Goal: Transaction & Acquisition: Purchase product/service

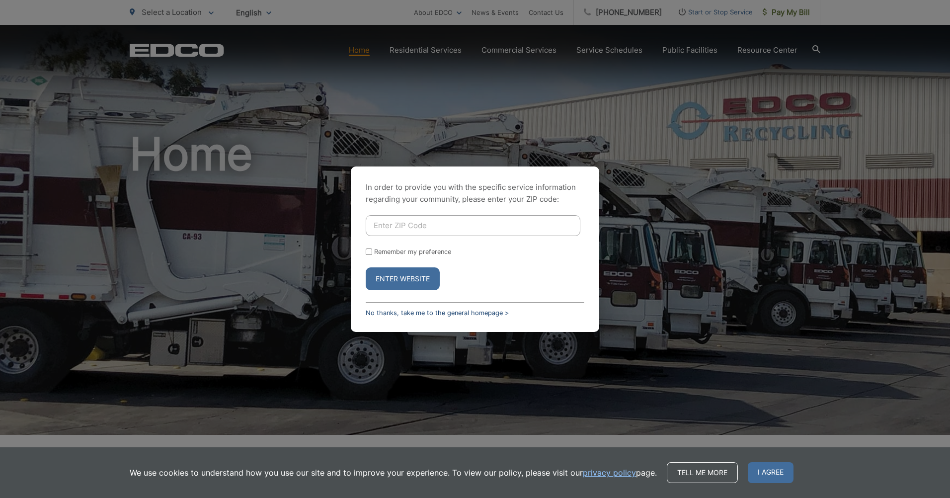
click at [464, 313] on link "No thanks, take me to the general homepage >" at bounding box center [437, 312] width 143 height 7
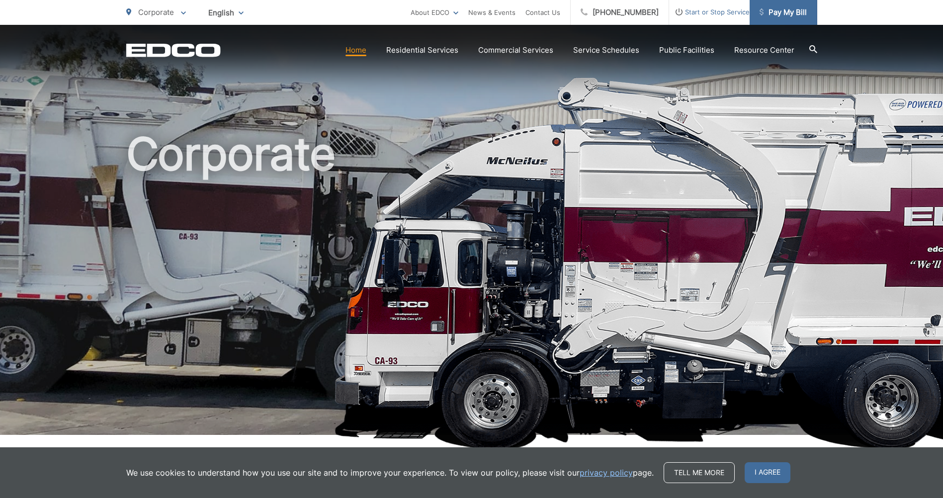
click at [792, 16] on span "Pay My Bill" at bounding box center [782, 12] width 47 height 12
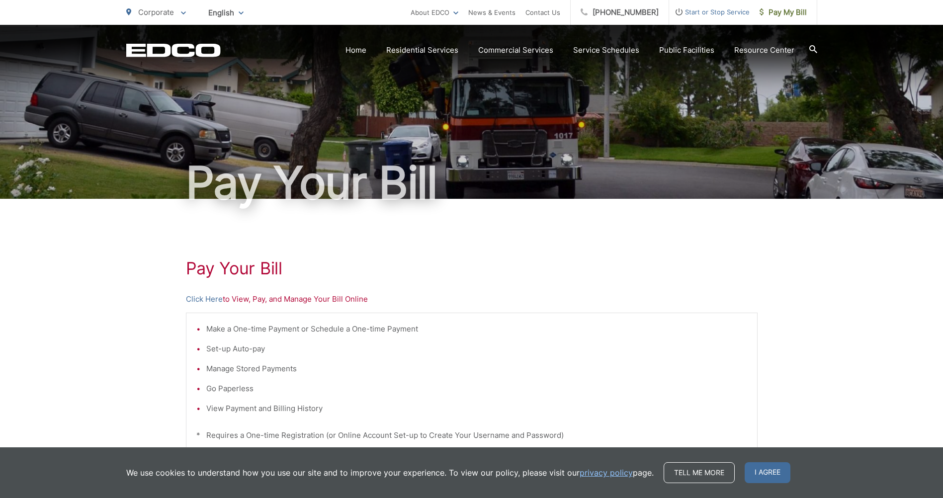
scroll to position [50, 0]
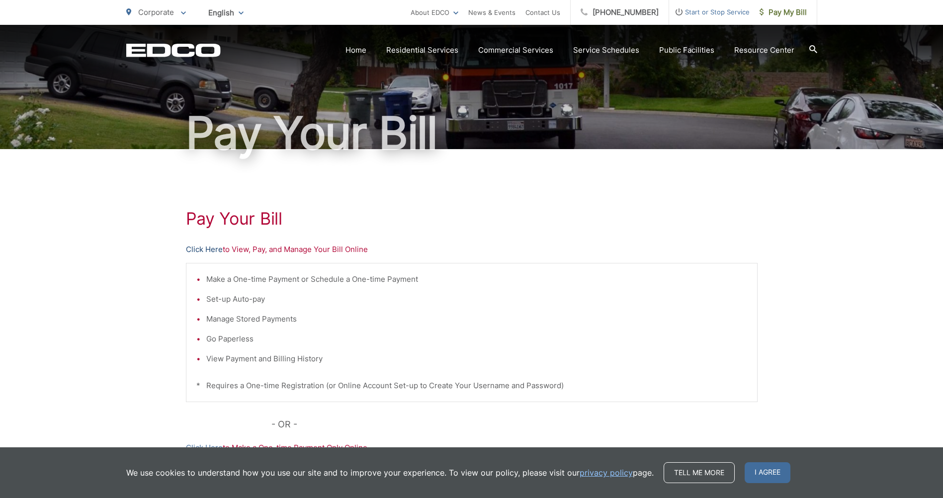
click at [205, 249] on link "Click Here" at bounding box center [204, 249] width 37 height 12
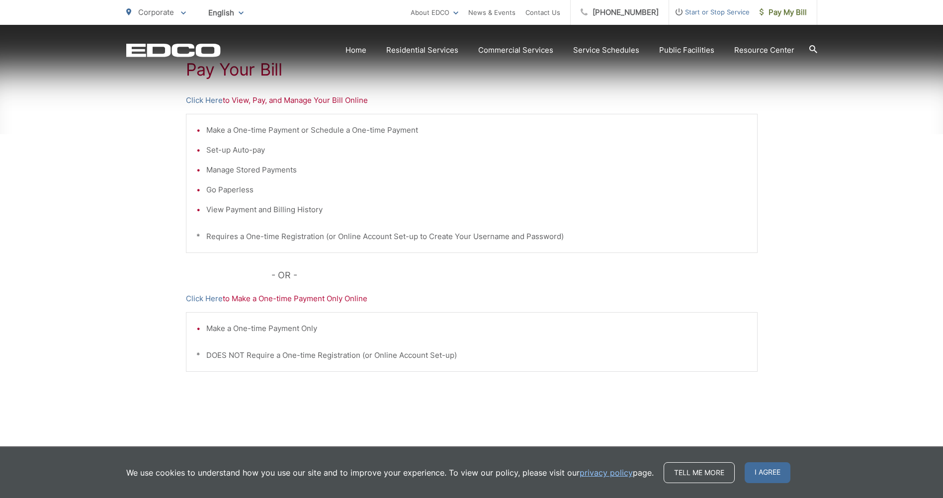
scroll to position [209, 0]
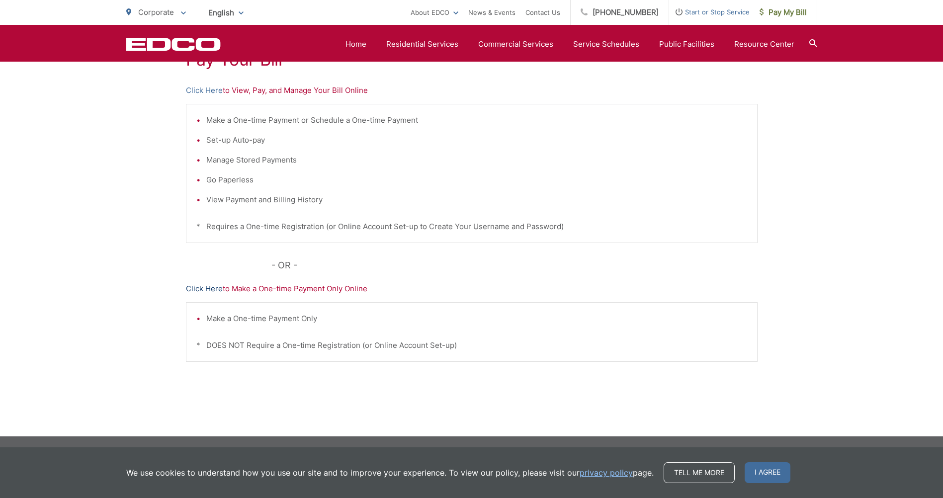
click at [210, 289] on link "Click Here" at bounding box center [204, 289] width 37 height 12
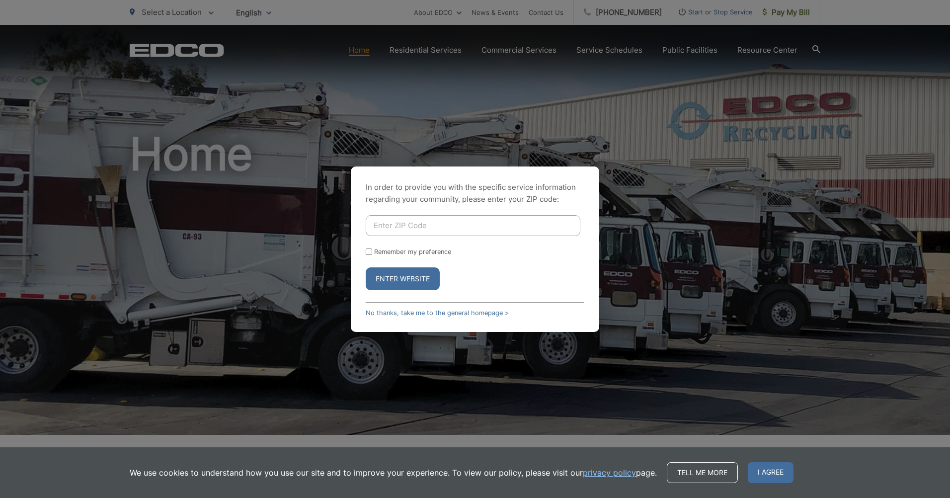
drag, startPoint x: 449, startPoint y: 315, endPoint x: 514, endPoint y: 300, distance: 67.3
click at [449, 315] on link "No thanks, take me to the general homepage >" at bounding box center [437, 312] width 143 height 7
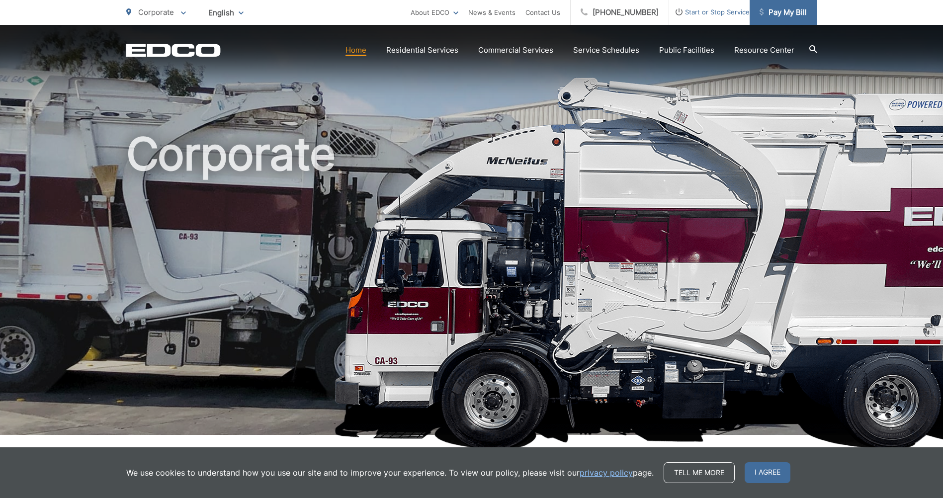
click at [775, 12] on span "Pay My Bill" at bounding box center [782, 12] width 47 height 12
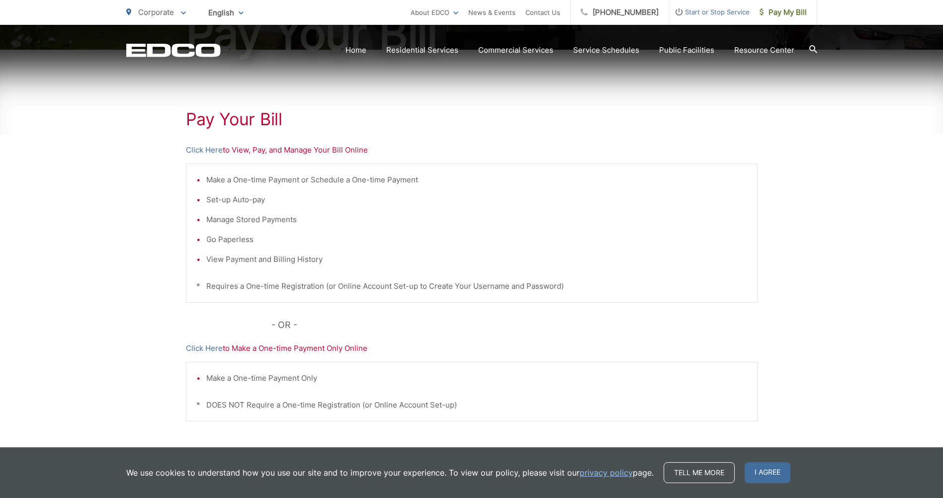
scroll to position [199, 0]
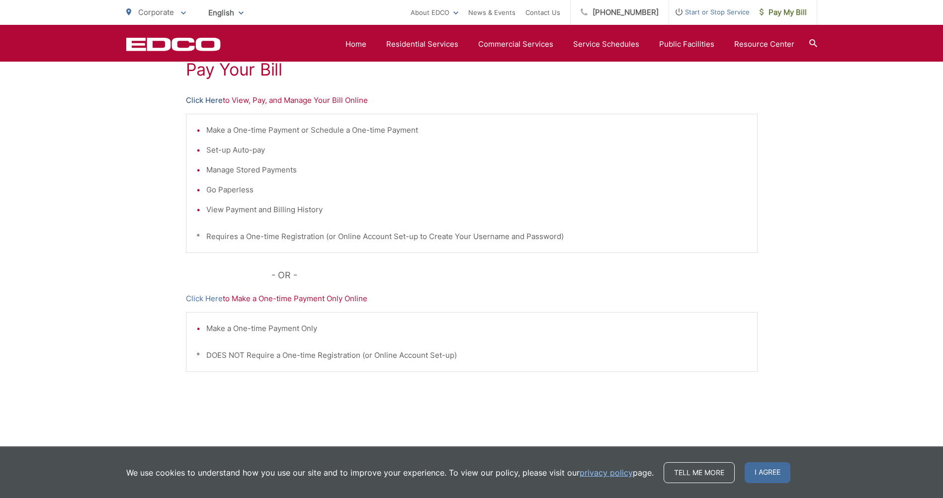
click at [211, 100] on link "Click Here" at bounding box center [204, 100] width 37 height 12
